Goal: Task Accomplishment & Management: Manage account settings

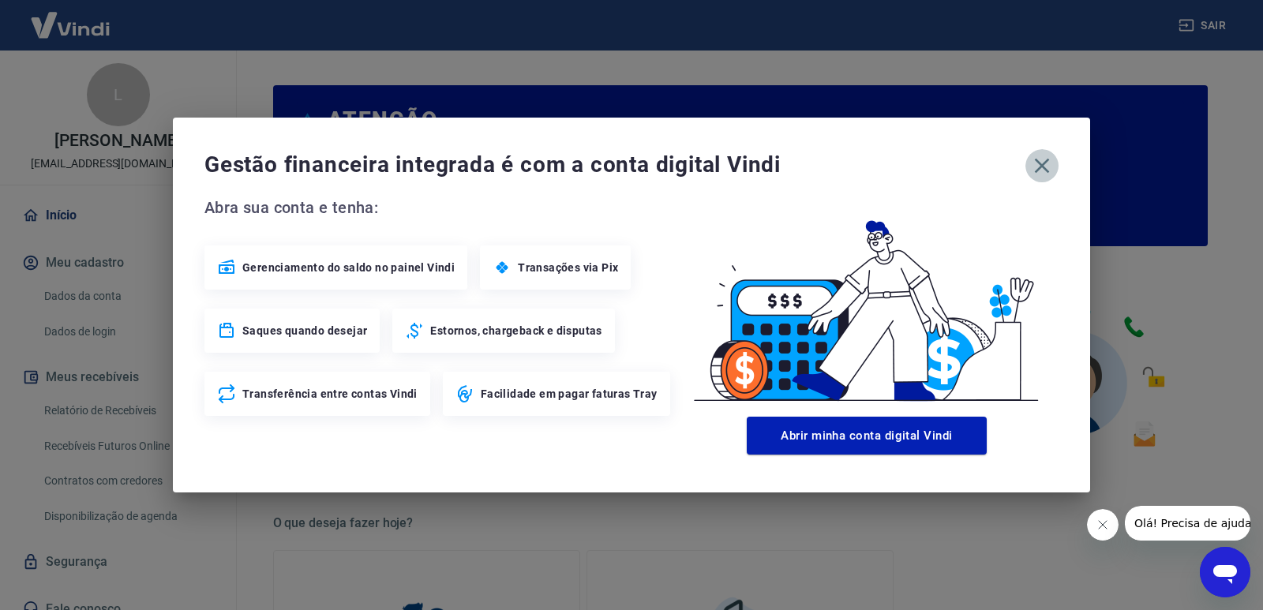
drag, startPoint x: 1051, startPoint y: 157, endPoint x: 1034, endPoint y: 160, distance: 16.9
click at [1051, 158] on icon "button" at bounding box center [1041, 165] width 25 height 25
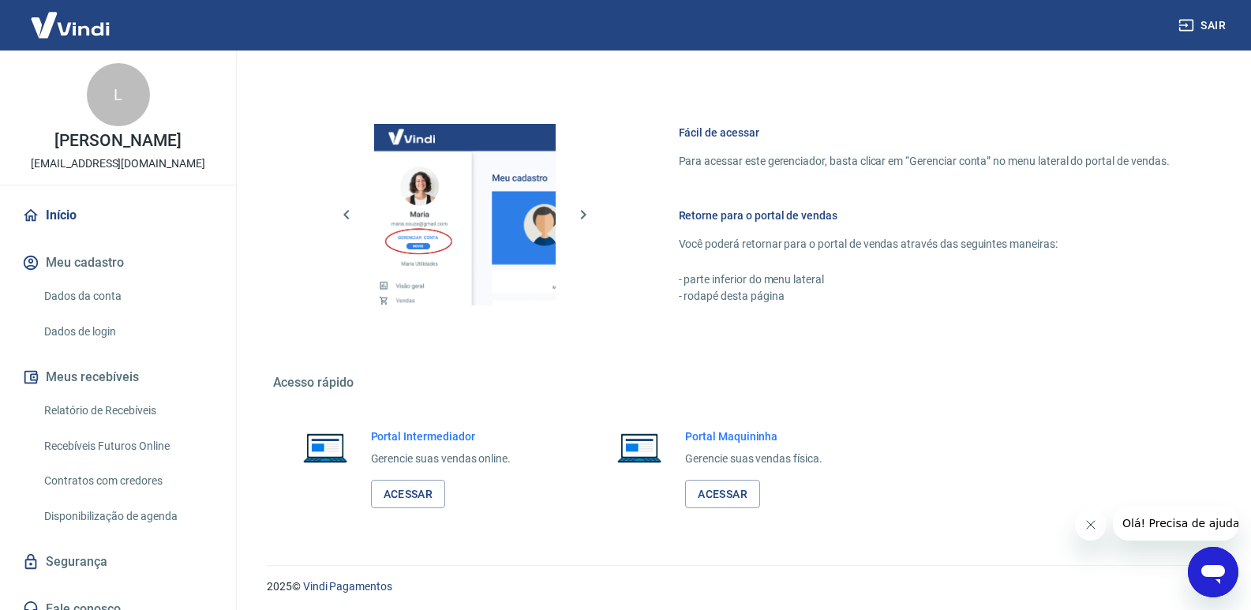
scroll to position [784, 0]
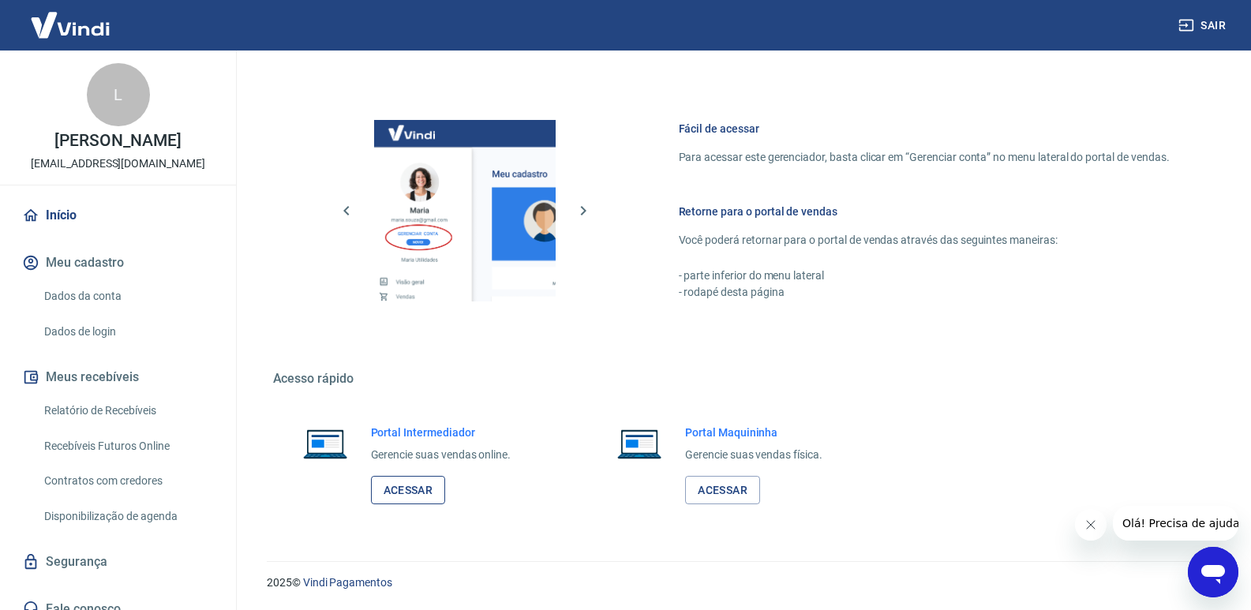
click at [411, 492] on link "Acessar" at bounding box center [408, 490] width 75 height 29
click at [149, 410] on link "Relatório de Recebíveis" at bounding box center [127, 411] width 179 height 32
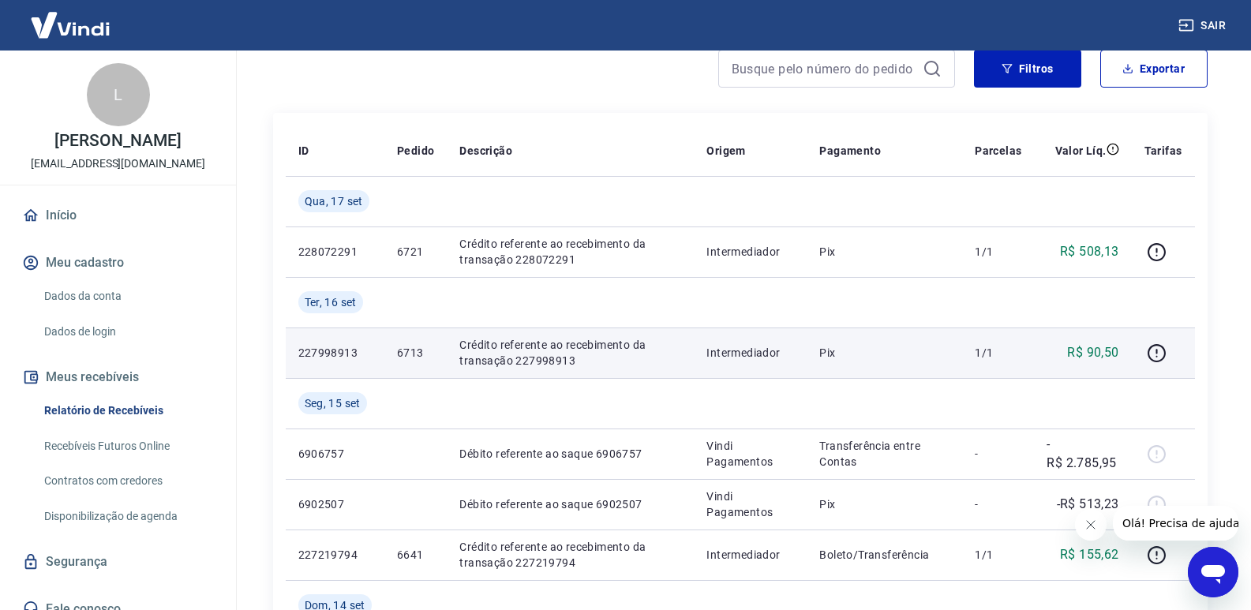
scroll to position [158, 0]
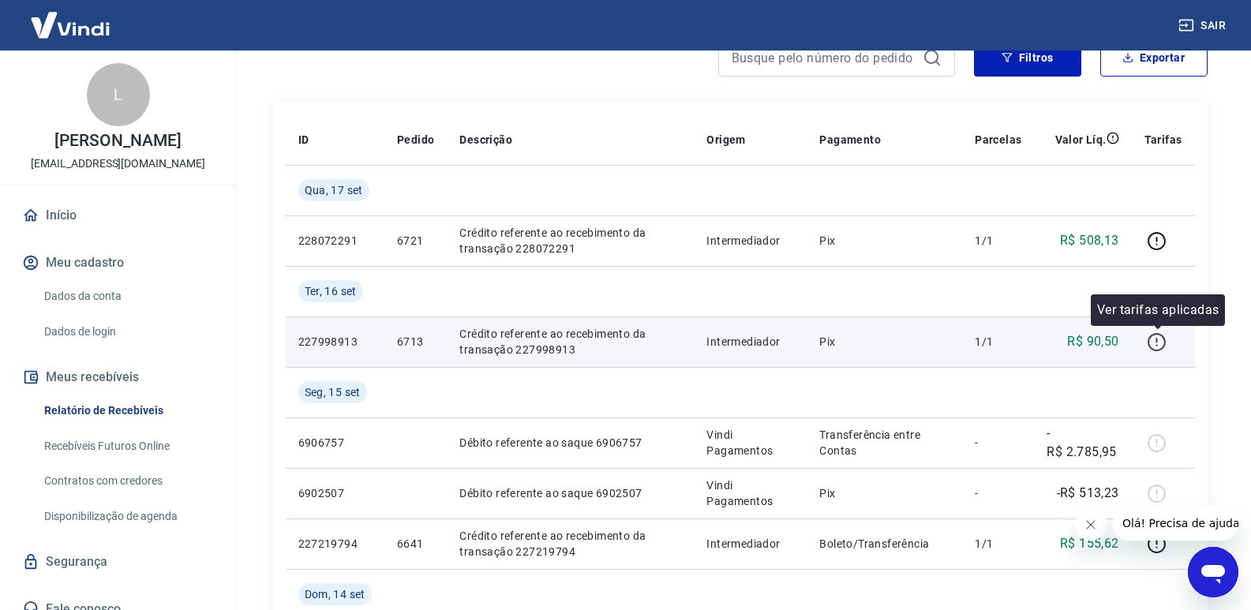
click at [1164, 346] on icon "button" at bounding box center [1157, 342] width 20 height 20
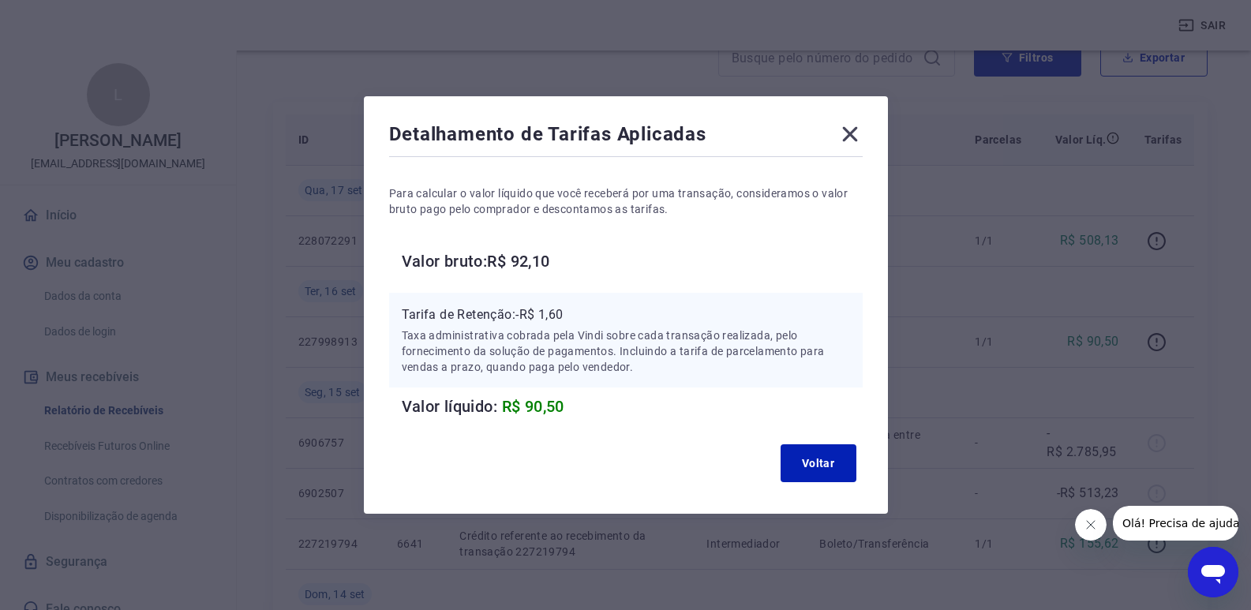
click at [862, 138] on icon at bounding box center [850, 134] width 25 height 25
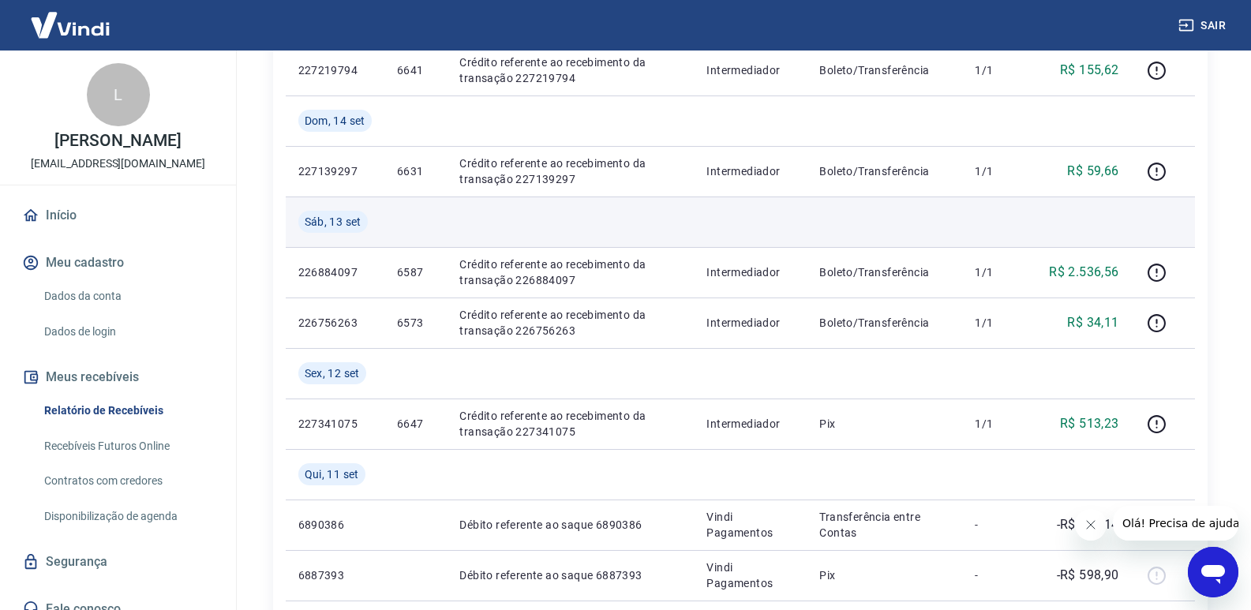
scroll to position [553, 0]
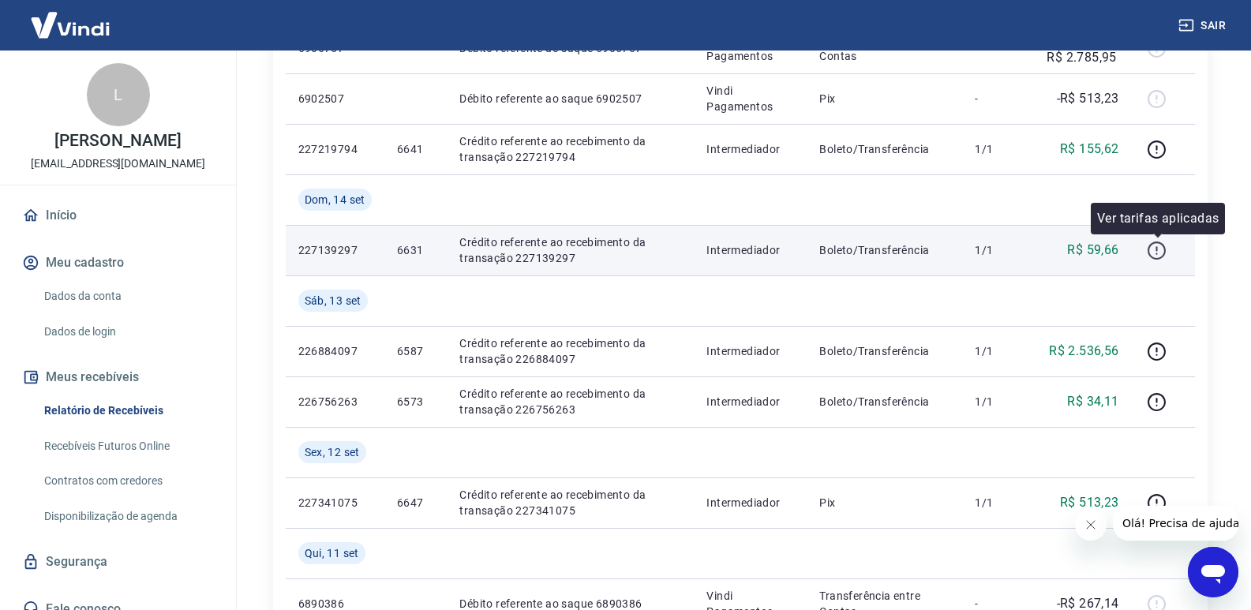
click at [1162, 253] on icon "button" at bounding box center [1157, 251] width 20 height 20
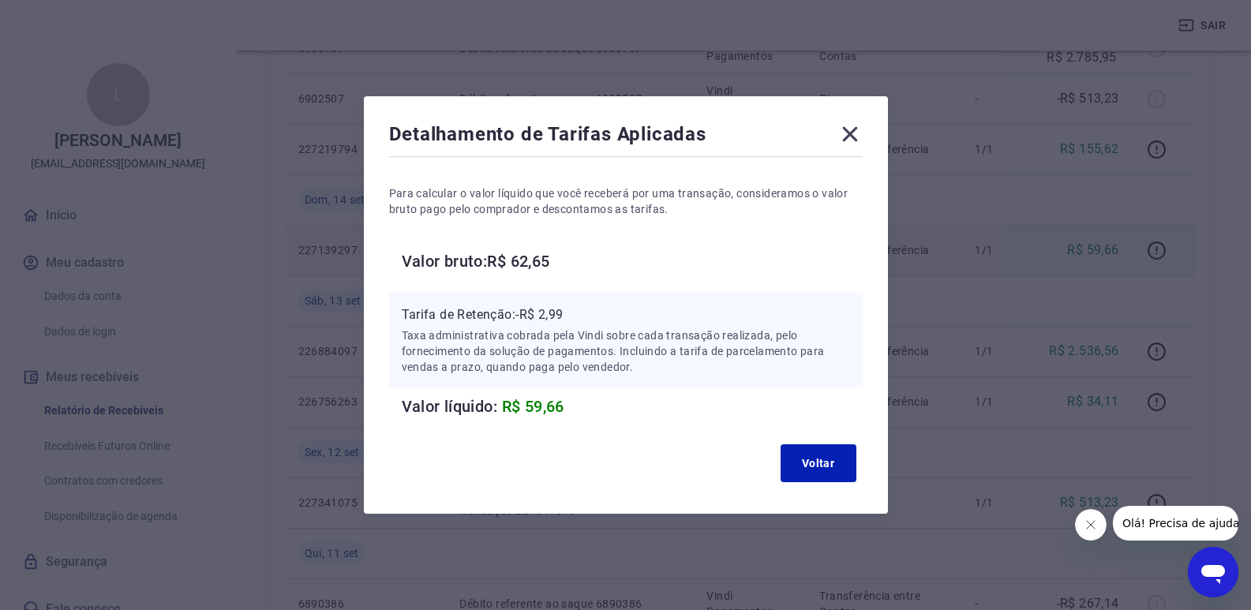
click at [863, 141] on icon at bounding box center [850, 134] width 25 height 25
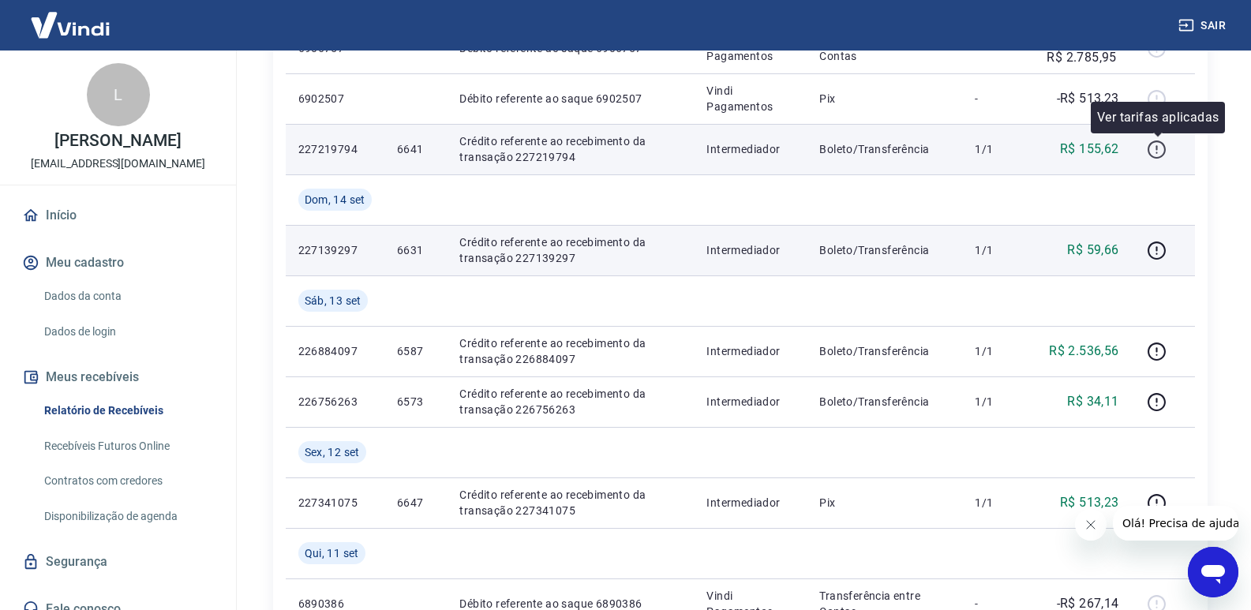
click at [1154, 148] on icon "button" at bounding box center [1157, 150] width 20 height 20
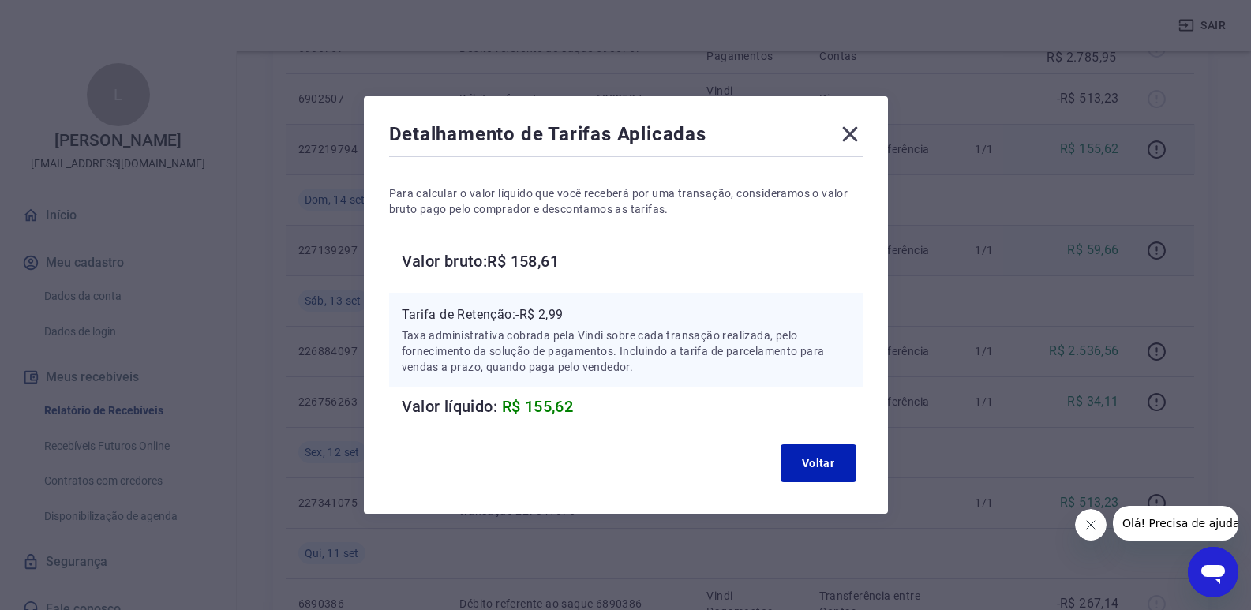
click at [857, 140] on icon at bounding box center [849, 134] width 15 height 15
